Goal: Task Accomplishment & Management: Use online tool/utility

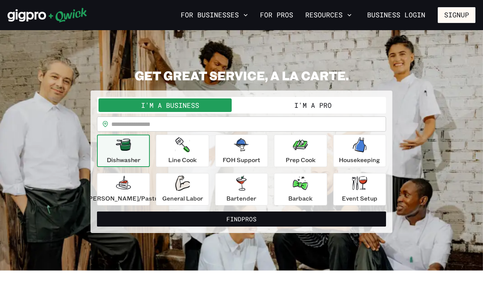
click at [275, 110] on button "I'm a Pro" at bounding box center [312, 105] width 143 height 14
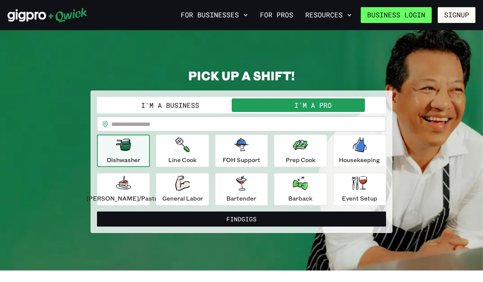
click at [405, 15] on link "Business Login" at bounding box center [395, 15] width 71 height 16
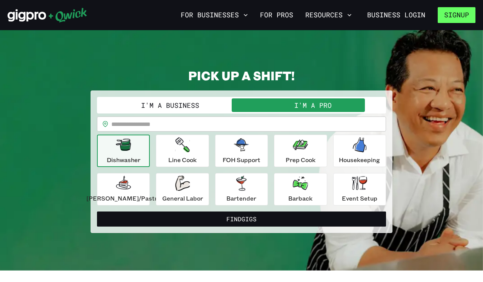
click at [442, 13] on button "Signup" at bounding box center [456, 15] width 38 height 16
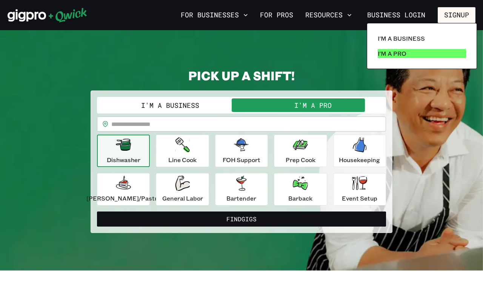
click at [402, 51] on p "I'm a Pro" at bounding box center [391, 53] width 29 height 9
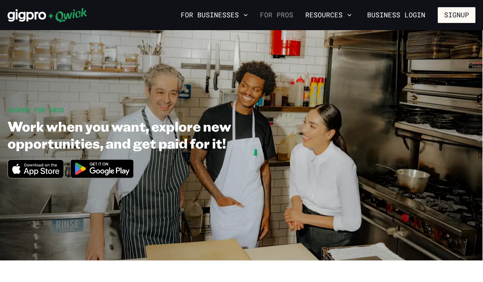
click at [290, 12] on link "For Pros" at bounding box center [276, 15] width 39 height 13
click at [286, 14] on link "For Pros" at bounding box center [276, 15] width 39 height 13
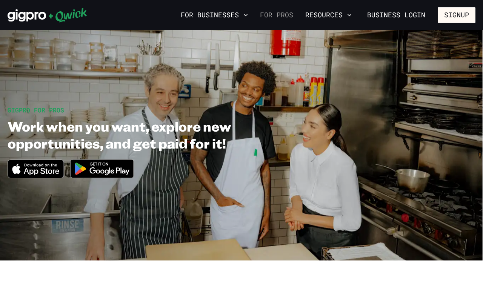
click at [286, 14] on link "For Pros" at bounding box center [276, 15] width 39 height 13
click at [279, 15] on link "For Pros" at bounding box center [276, 15] width 39 height 13
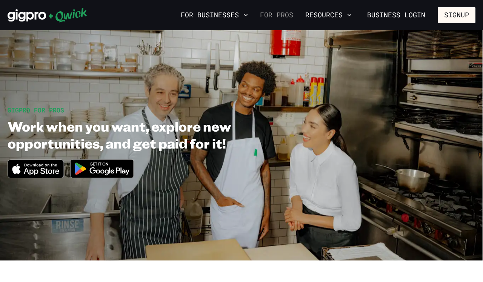
click at [279, 15] on link "For Pros" at bounding box center [276, 15] width 39 height 13
click at [274, 17] on link "For Pros" at bounding box center [276, 15] width 39 height 13
click at [237, 11] on button "For Businesses" at bounding box center [214, 15] width 73 height 13
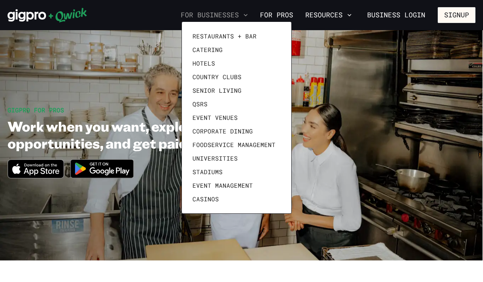
click at [237, 11] on div at bounding box center [241, 141] width 483 height 282
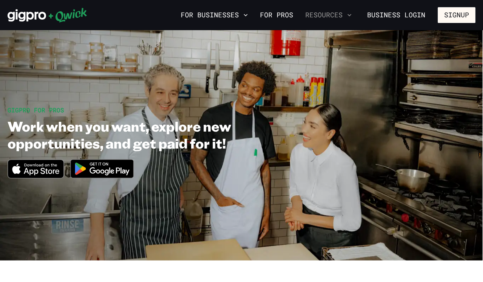
click at [314, 18] on button "Resources" at bounding box center [328, 15] width 52 height 13
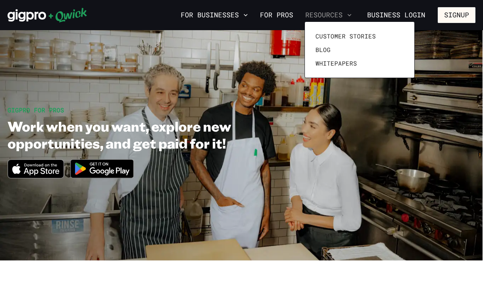
click at [314, 18] on div at bounding box center [241, 141] width 483 height 282
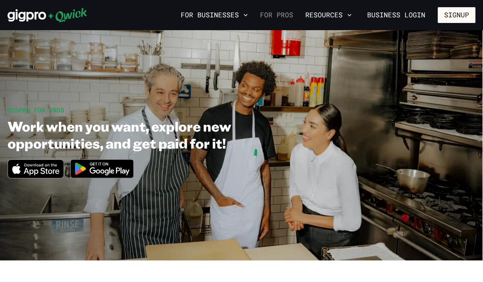
click at [288, 17] on link "For Pros" at bounding box center [276, 15] width 39 height 13
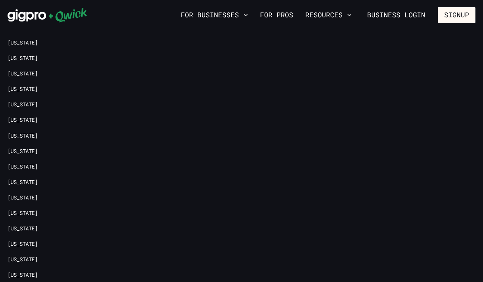
scroll to position [1589, 0]
click at [38, 178] on link "[US_STATE]" at bounding box center [23, 181] width 30 height 7
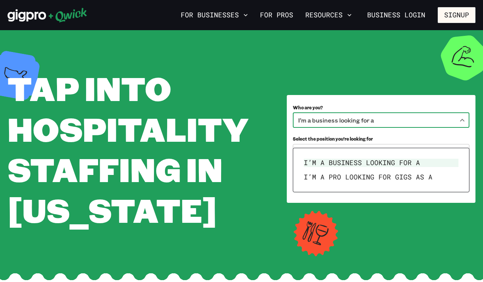
click at [369, 143] on body "**********" at bounding box center [241, 141] width 483 height 282
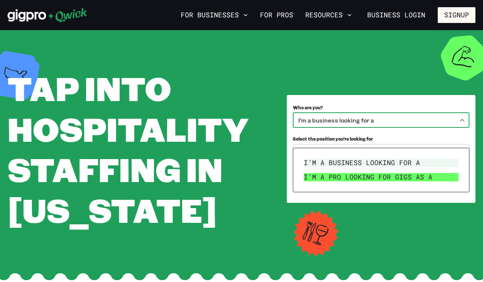
click at [372, 181] on li "I’m a pro looking for Gigs as a" at bounding box center [381, 177] width 161 height 14
type input "***"
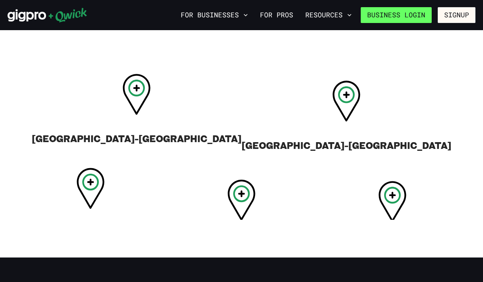
scroll to position [292, 0]
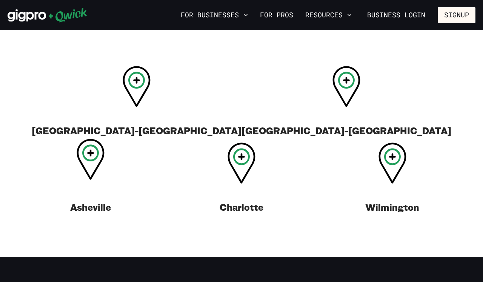
click at [99, 145] on icon at bounding box center [90, 153] width 17 height 17
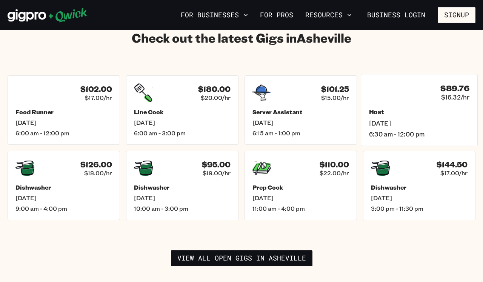
scroll to position [1061, 0]
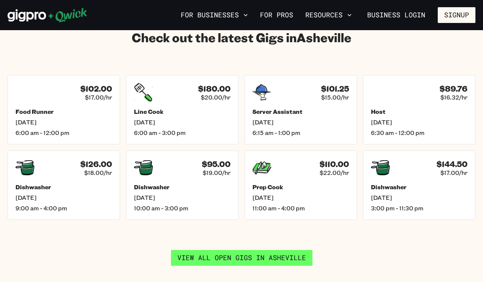
click at [247, 250] on link "View all open gigs in [GEOGRAPHIC_DATA]" at bounding box center [241, 258] width 141 height 16
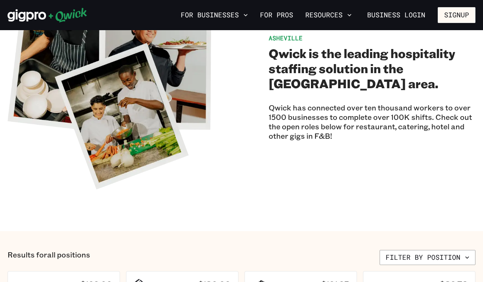
scroll to position [82, 0]
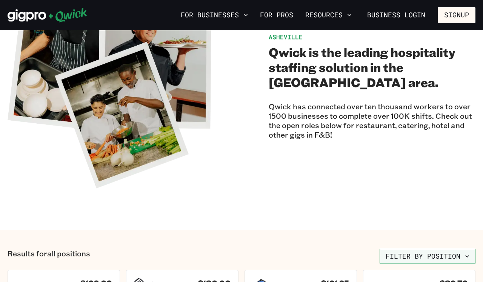
click at [417, 262] on button "Filter by position" at bounding box center [427, 256] width 96 height 15
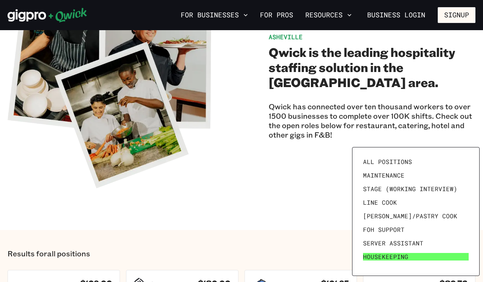
scroll to position [0, 0]
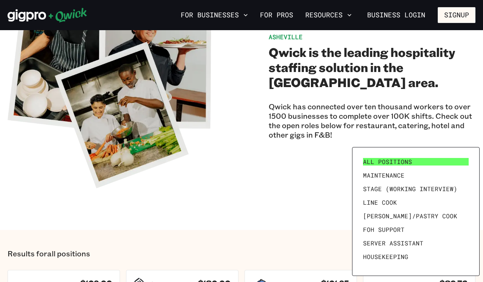
click at [390, 156] on link "All Positions" at bounding box center [416, 162] width 112 height 14
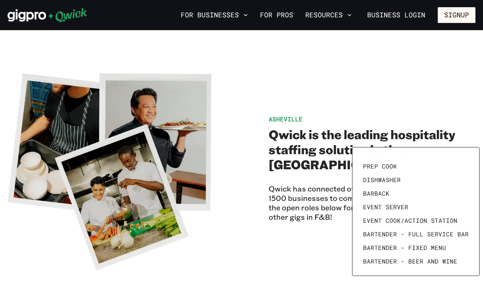
scroll to position [104, 0]
click at [253, 130] on div at bounding box center [241, 141] width 483 height 282
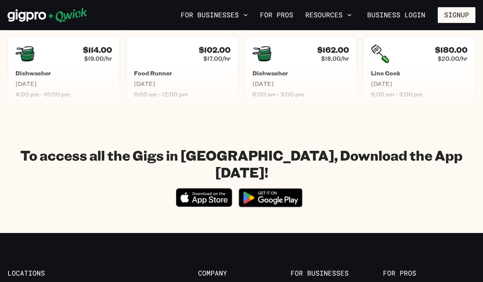
scroll to position [466, 0]
click at [207, 189] on icon "Download on the App Store" at bounding box center [203, 198] width 55 height 18
